Goal: Transaction & Acquisition: Subscribe to service/newsletter

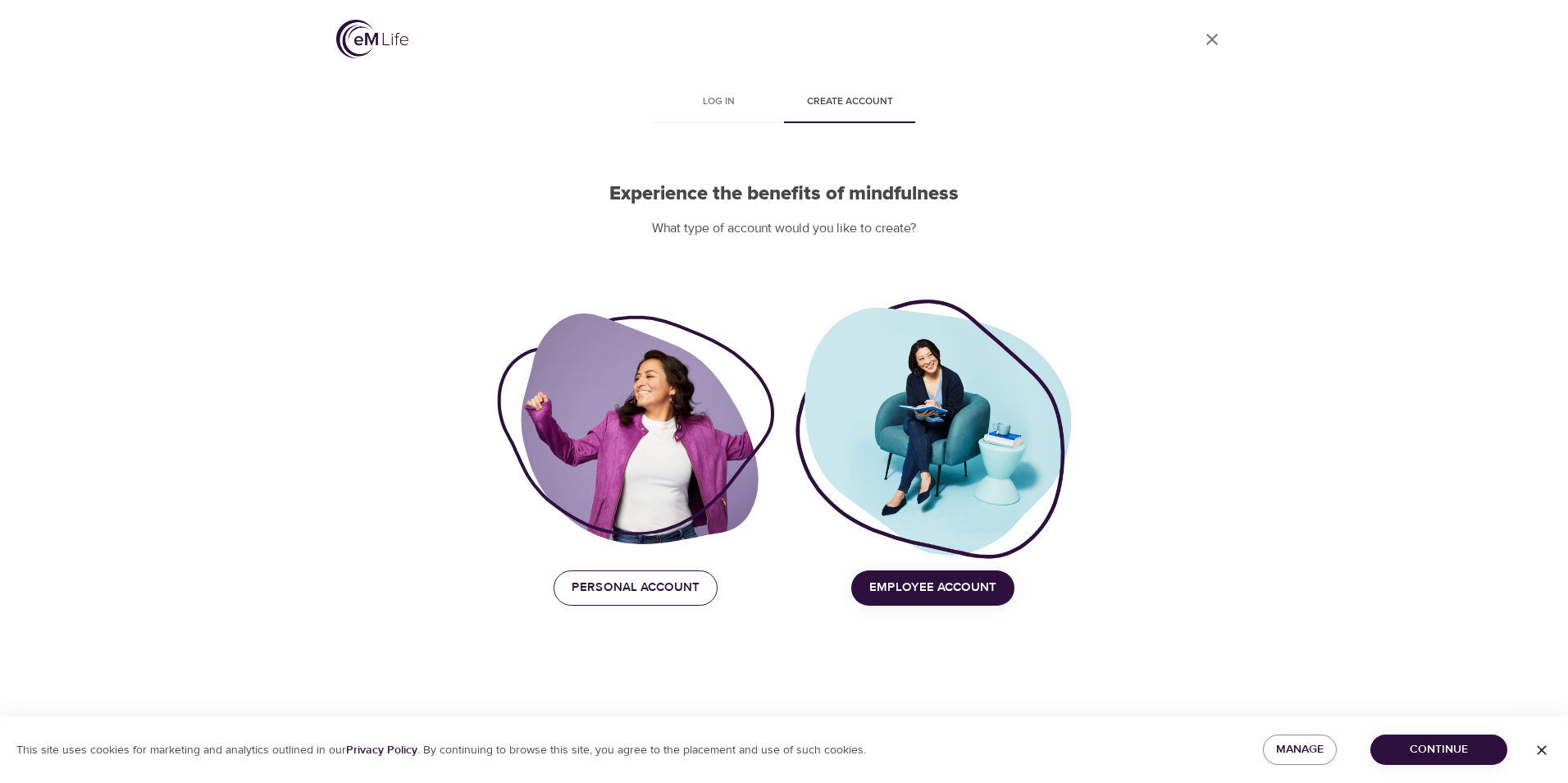
click at [655, 596] on span "Personal Account" at bounding box center [635, 587] width 128 height 22
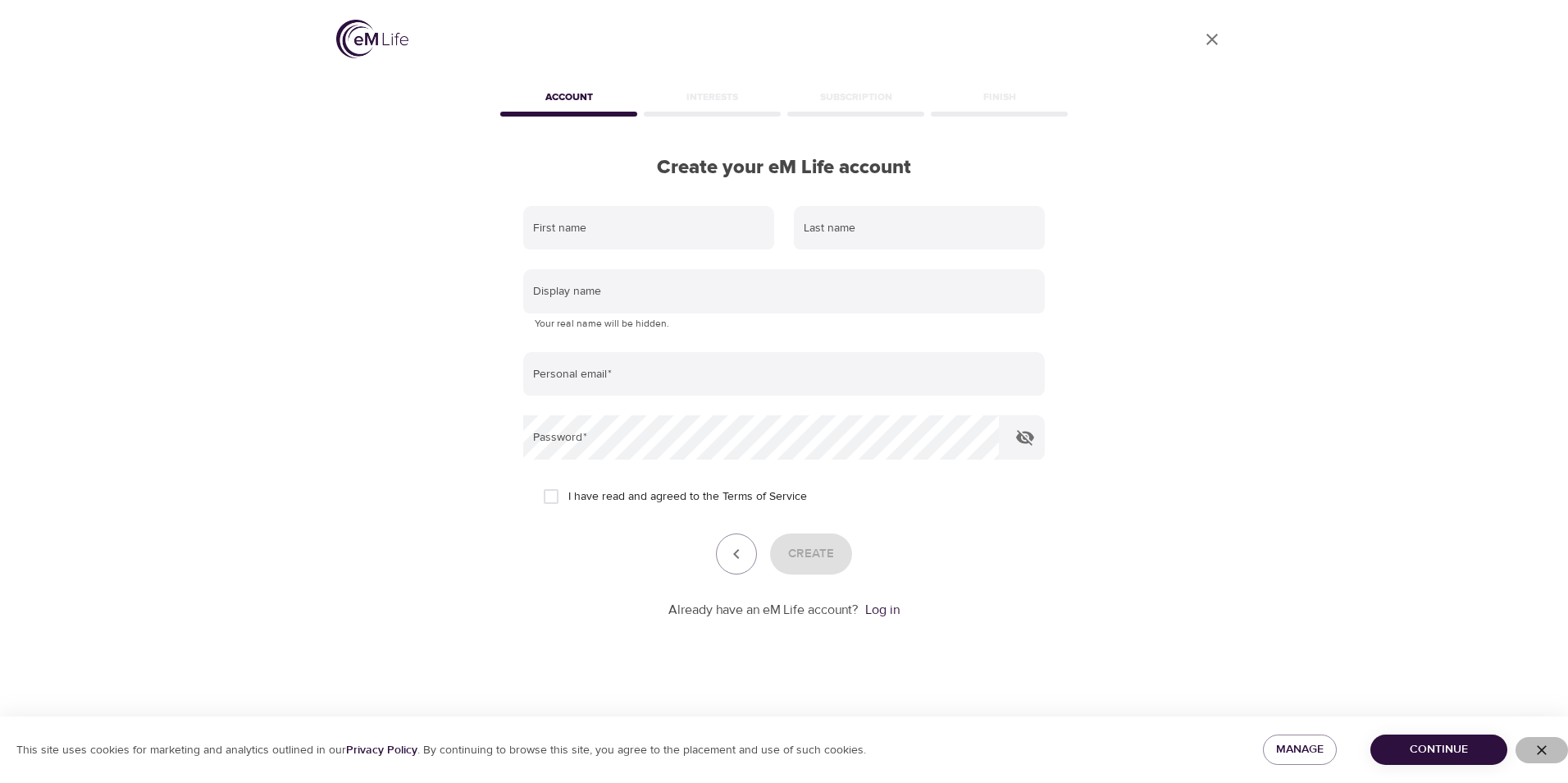
click at [1546, 754] on icon "button" at bounding box center [1542, 751] width 10 height 10
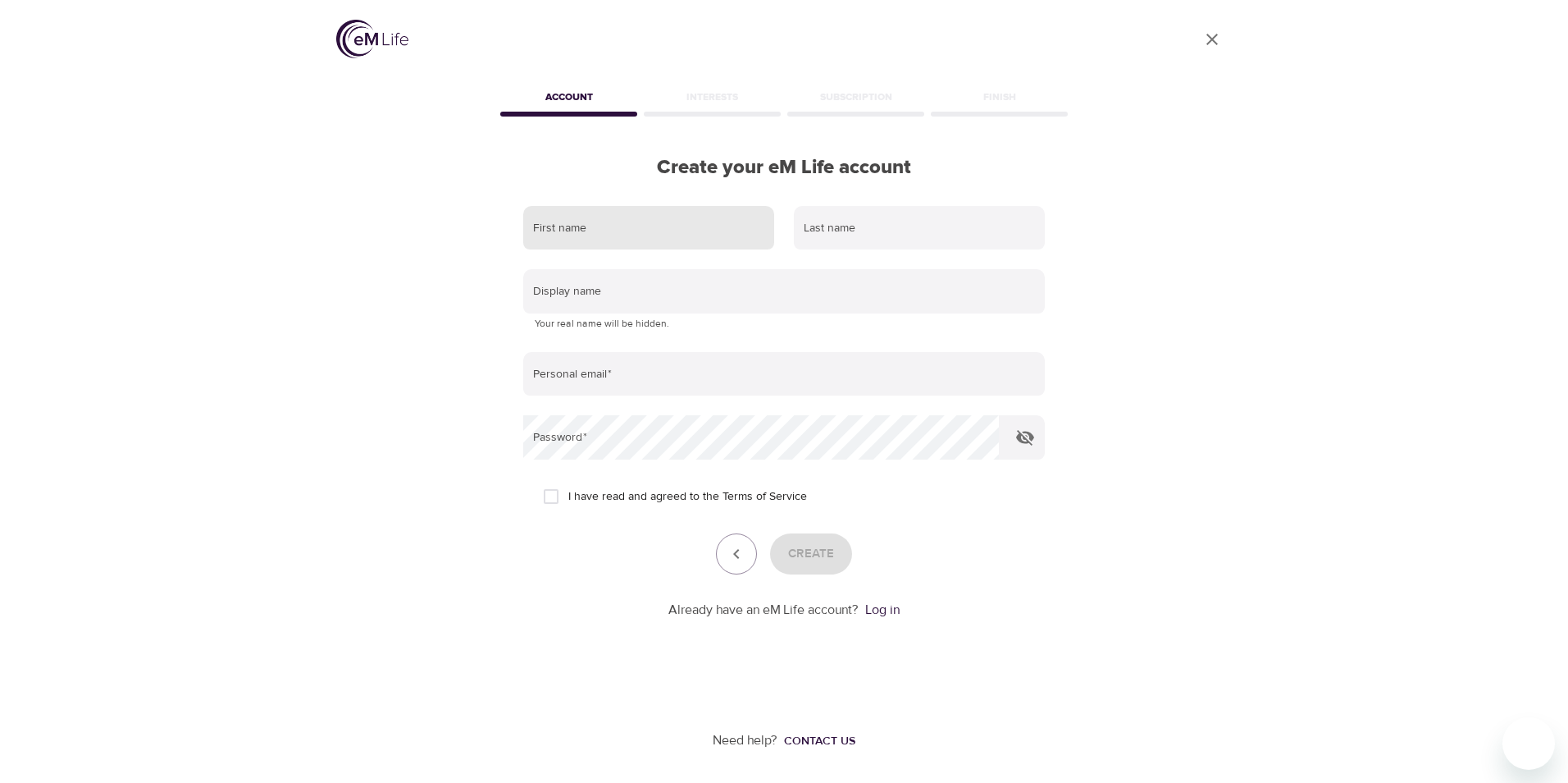
click at [670, 225] on input "text" at bounding box center [649, 228] width 251 height 44
type input "abc"
type input "abc1"
type input "[EMAIL_ADDRESS][DOMAIN_NAME]"
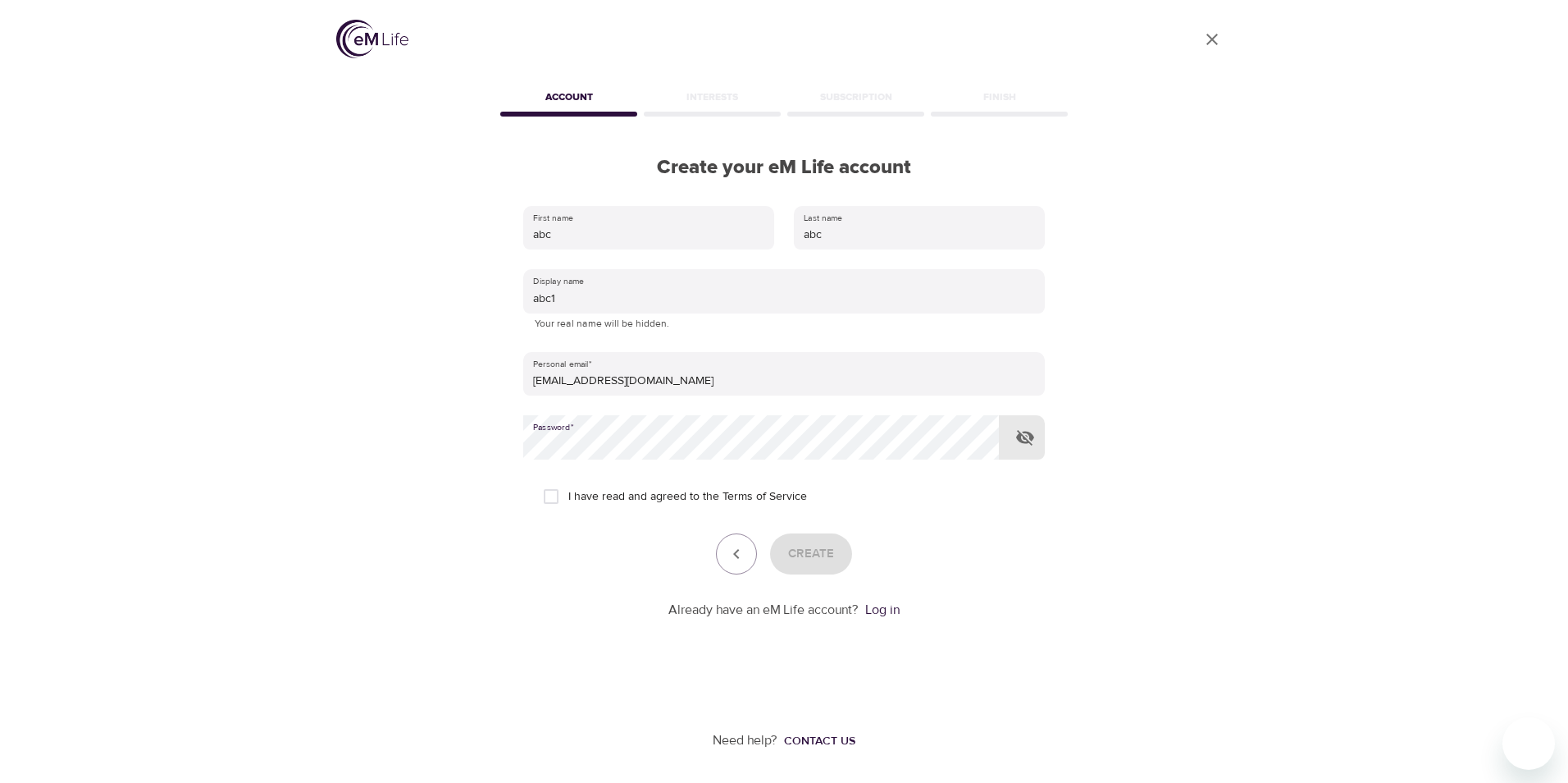
click at [550, 501] on input "I have read and agreed to the Terms of Service" at bounding box center [551, 496] width 34 height 34
checkbox input "true"
click at [812, 549] on span "Create" at bounding box center [811, 554] width 46 height 22
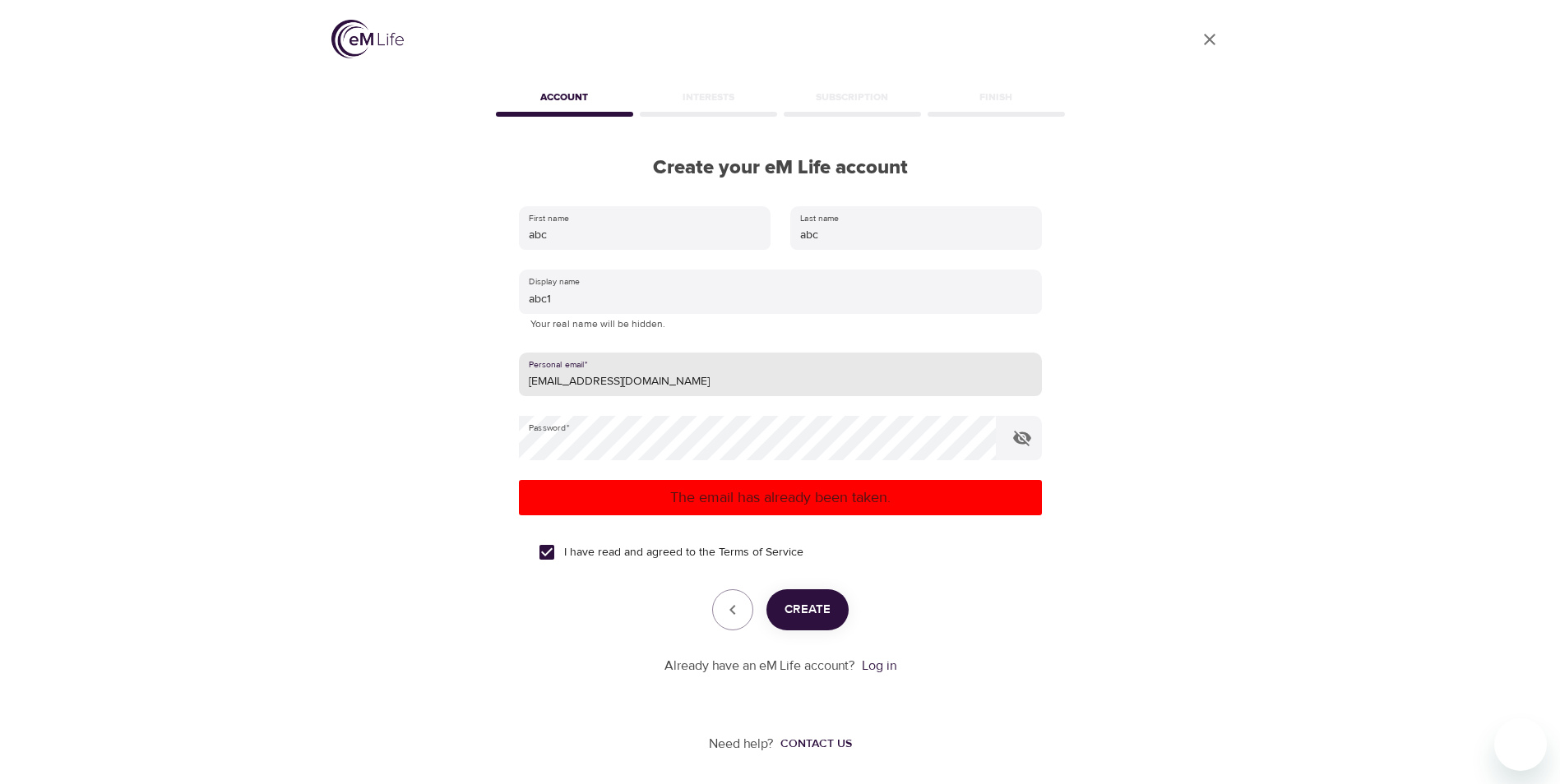
click at [575, 381] on input "[EMAIL_ADDRESS][DOMAIN_NAME]" at bounding box center [780, 374] width 523 height 44
type input "[EMAIL_ADDRESS][DOMAIN_NAME]"
click at [817, 614] on span "Create" at bounding box center [807, 610] width 46 height 22
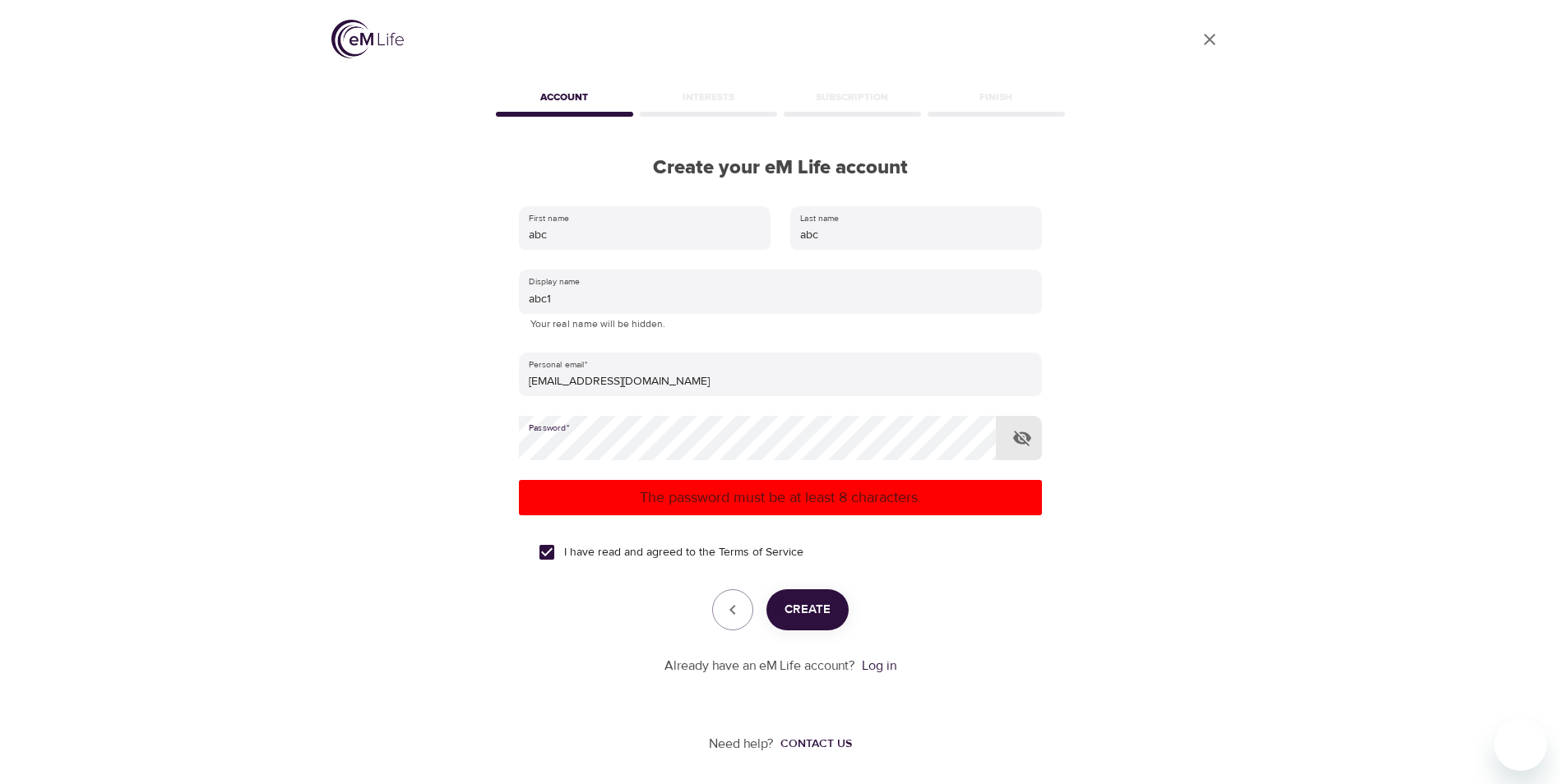
click at [816, 606] on span "Create" at bounding box center [807, 610] width 46 height 22
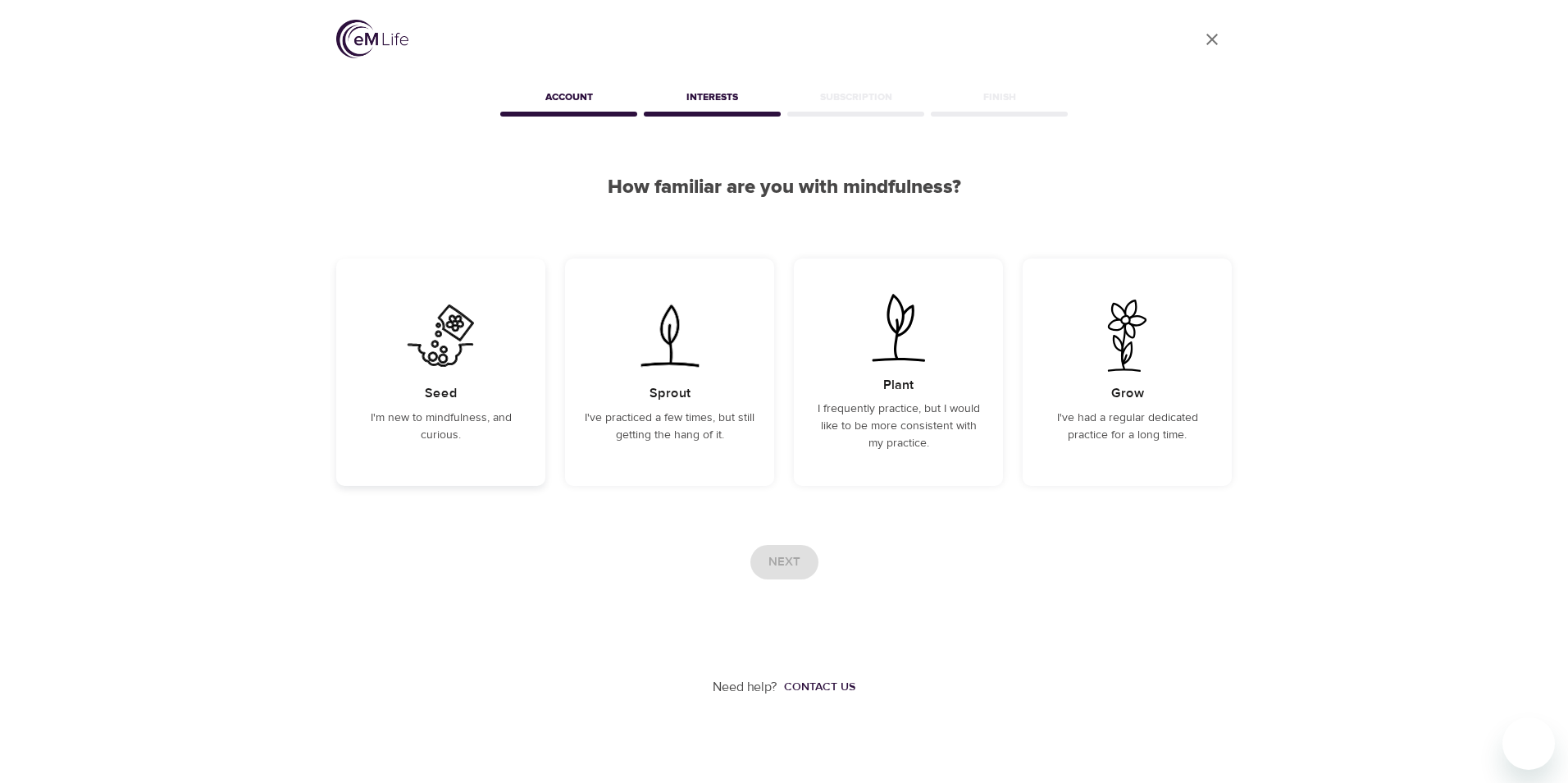
click at [437, 407] on div "Seed I'm new to mindfulness, and curious." at bounding box center [441, 371] width 209 height 227
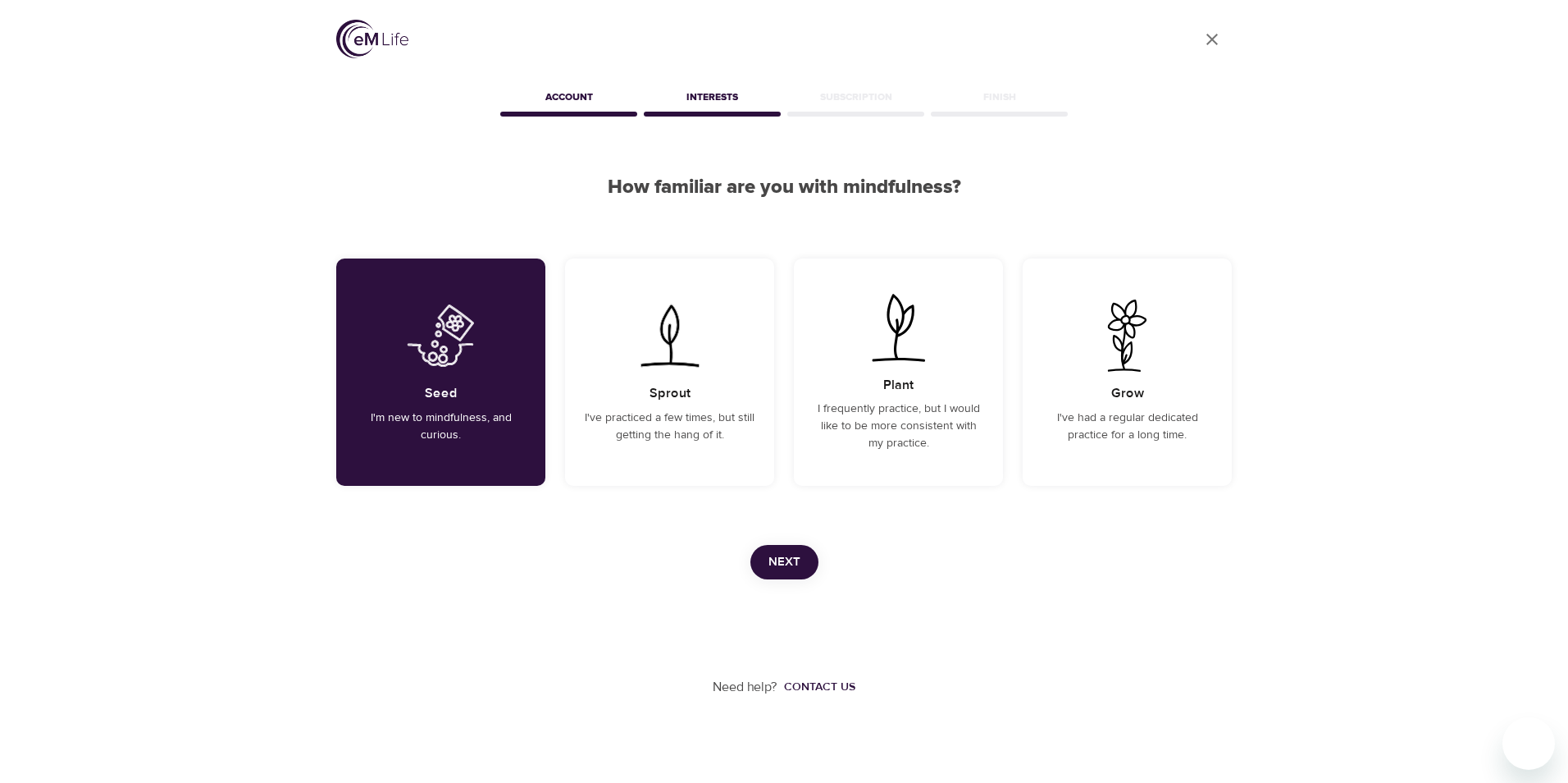
click at [777, 559] on span "Next" at bounding box center [784, 562] width 32 height 22
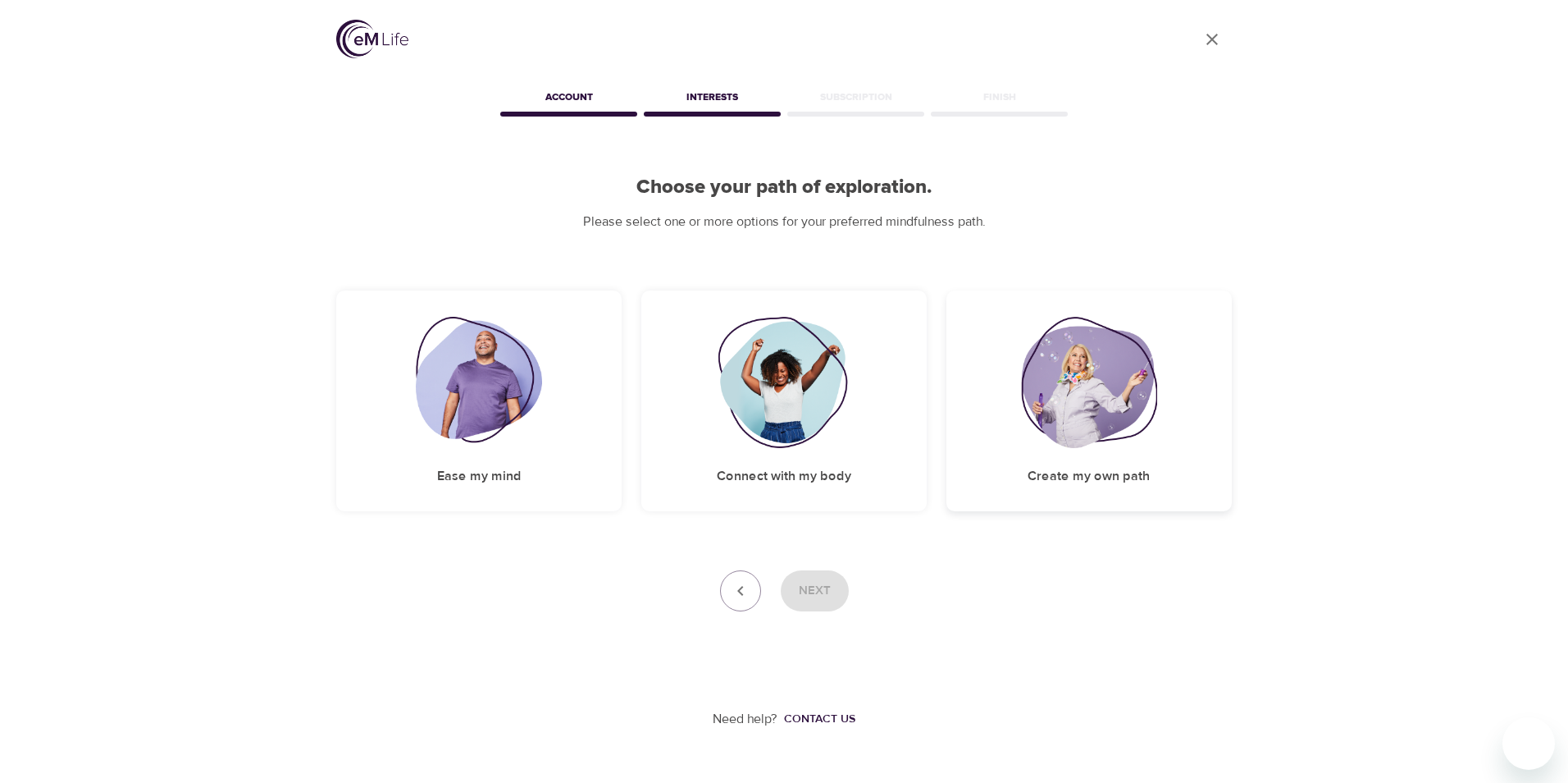
click at [1069, 460] on div "Create my own path" at bounding box center [1089, 401] width 286 height 221
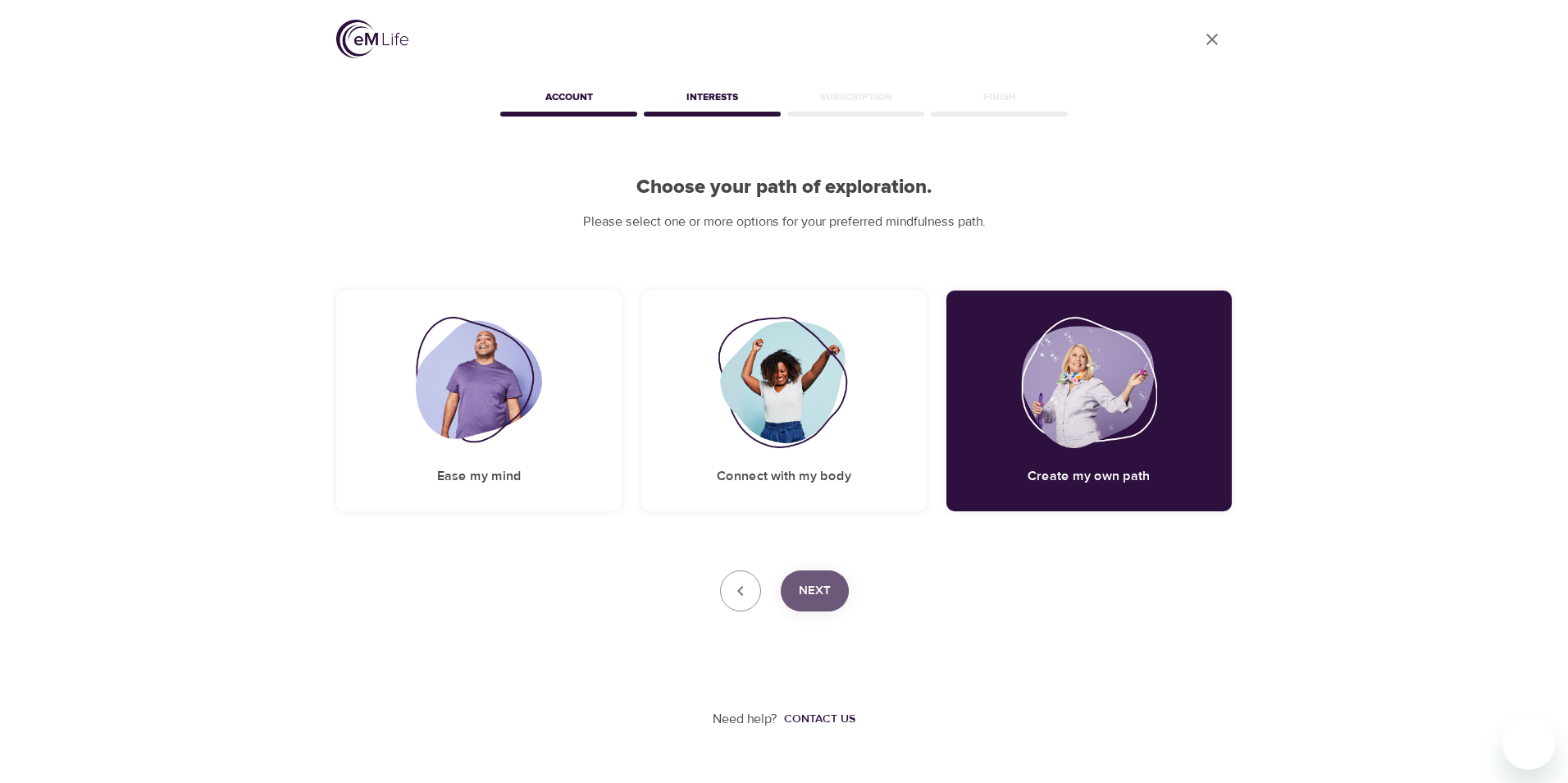
click at [820, 586] on span "Next" at bounding box center [815, 591] width 32 height 22
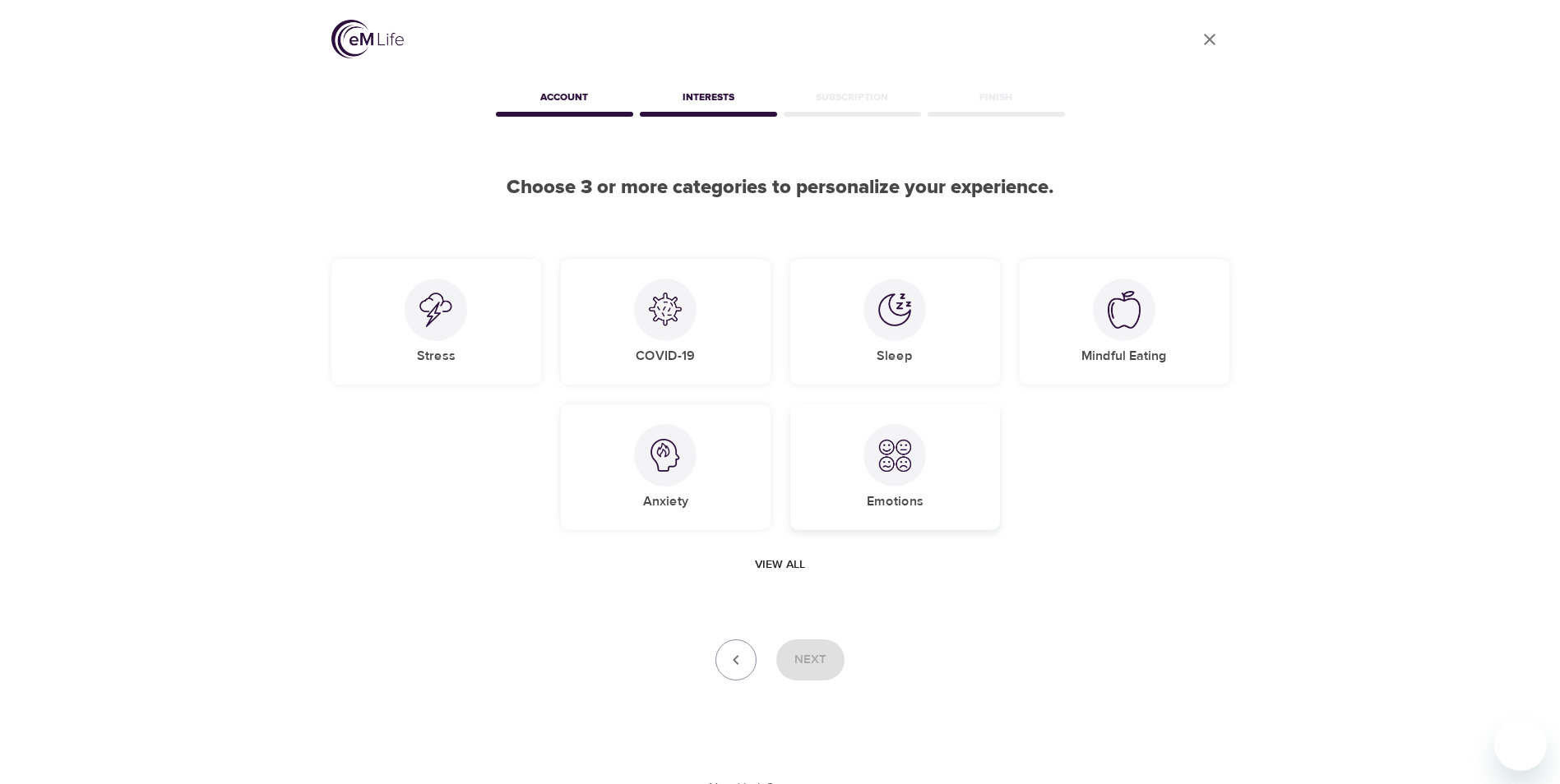
click at [887, 432] on div at bounding box center [894, 454] width 62 height 62
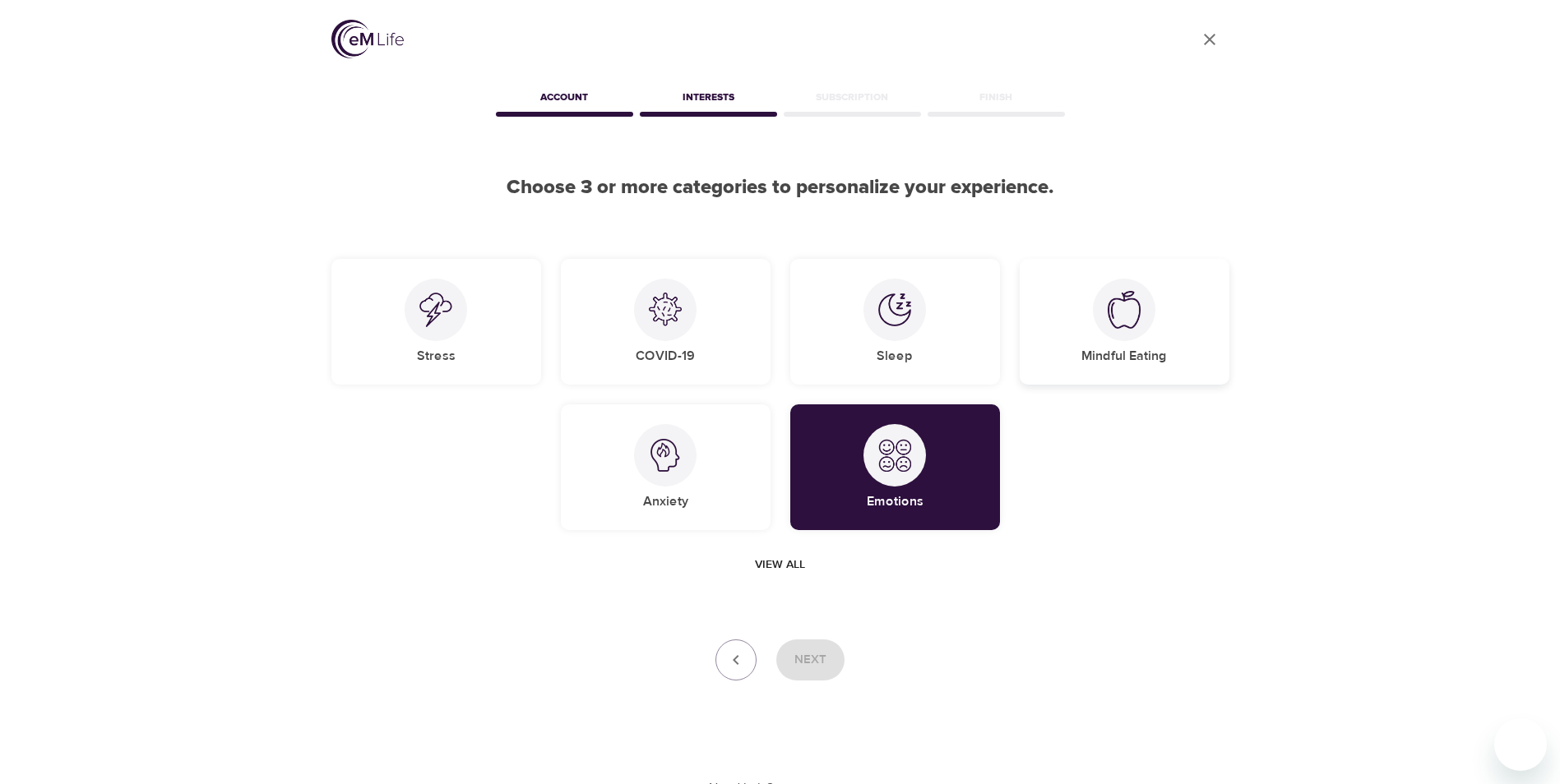
click at [1034, 372] on div "Mindful Eating" at bounding box center [1124, 322] width 210 height 126
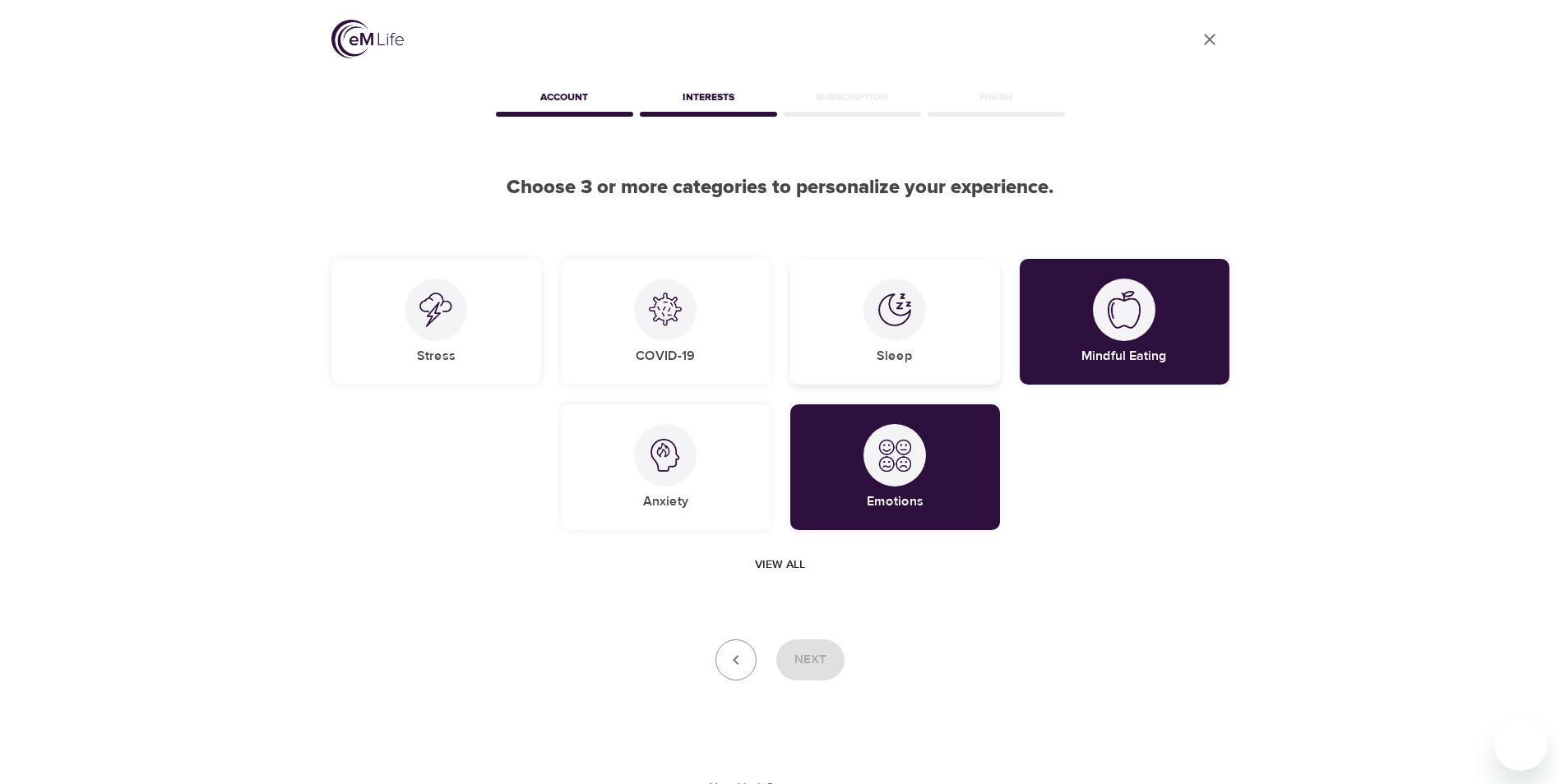
click at [948, 337] on div "Sleep" at bounding box center [895, 322] width 210 height 126
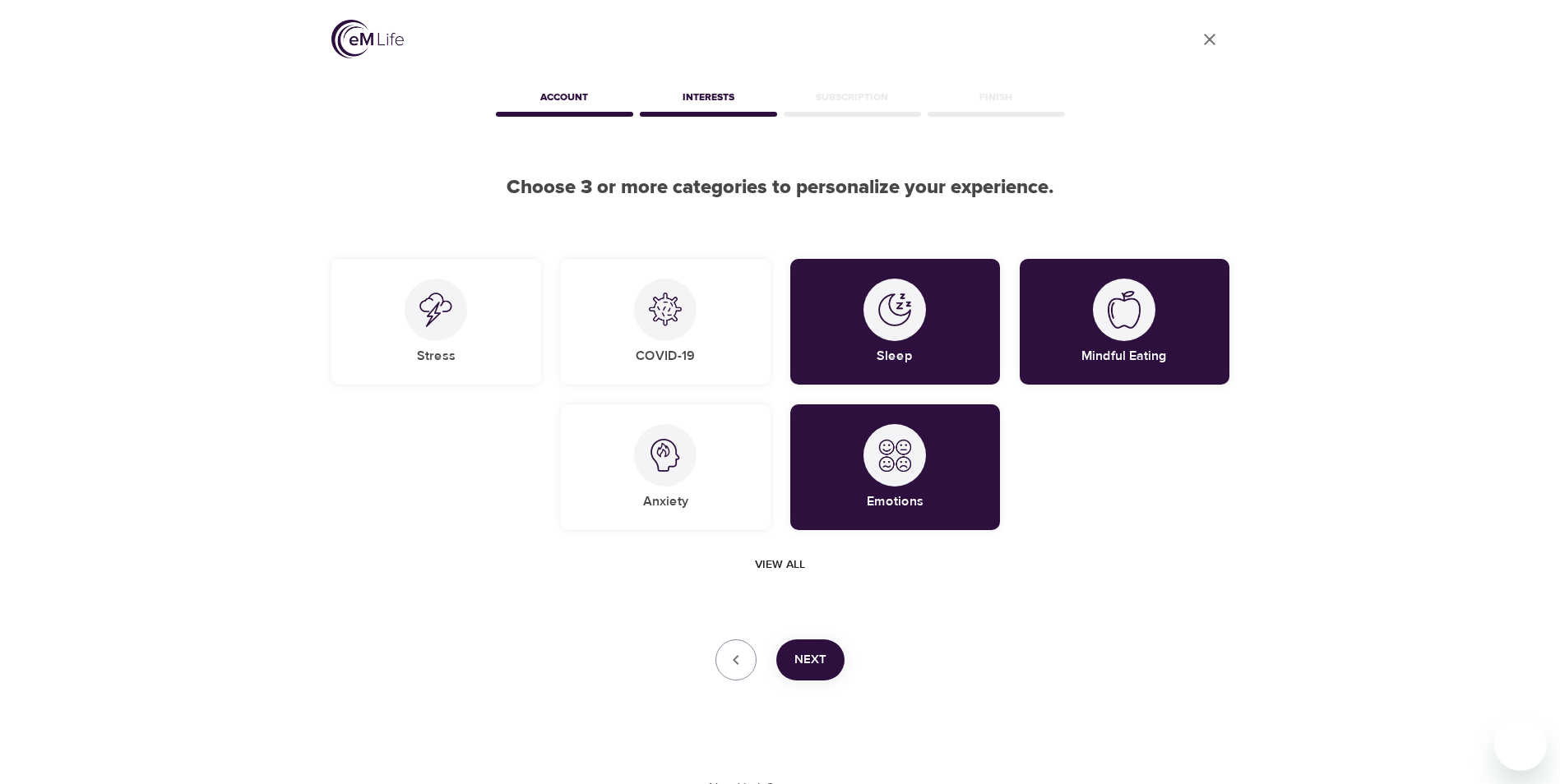
click at [830, 655] on button "Next" at bounding box center [810, 660] width 68 height 41
